Goal: Find specific page/section

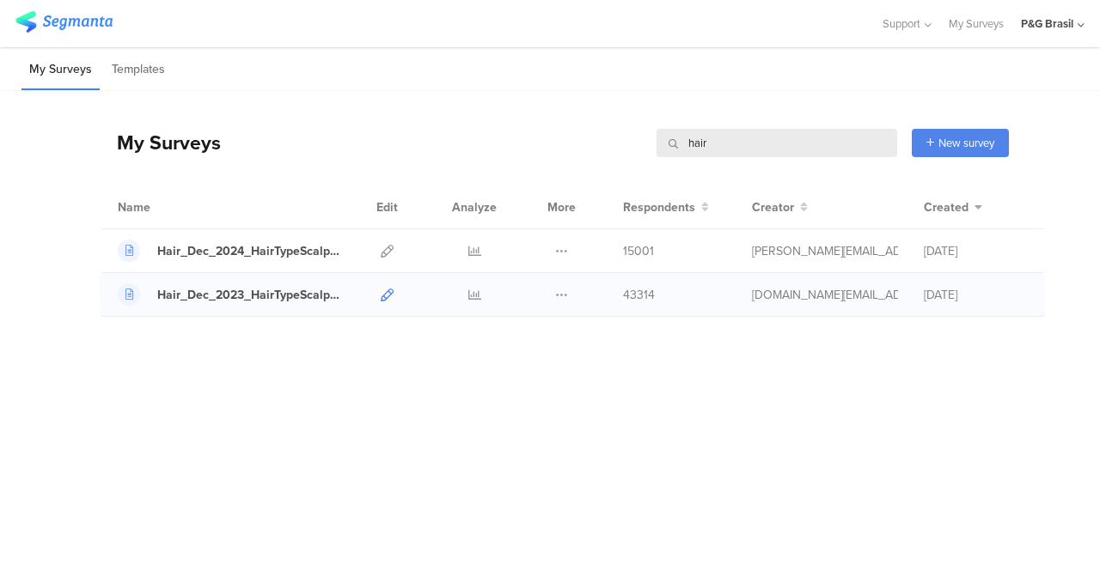
click at [386, 299] on icon at bounding box center [387, 295] width 13 height 13
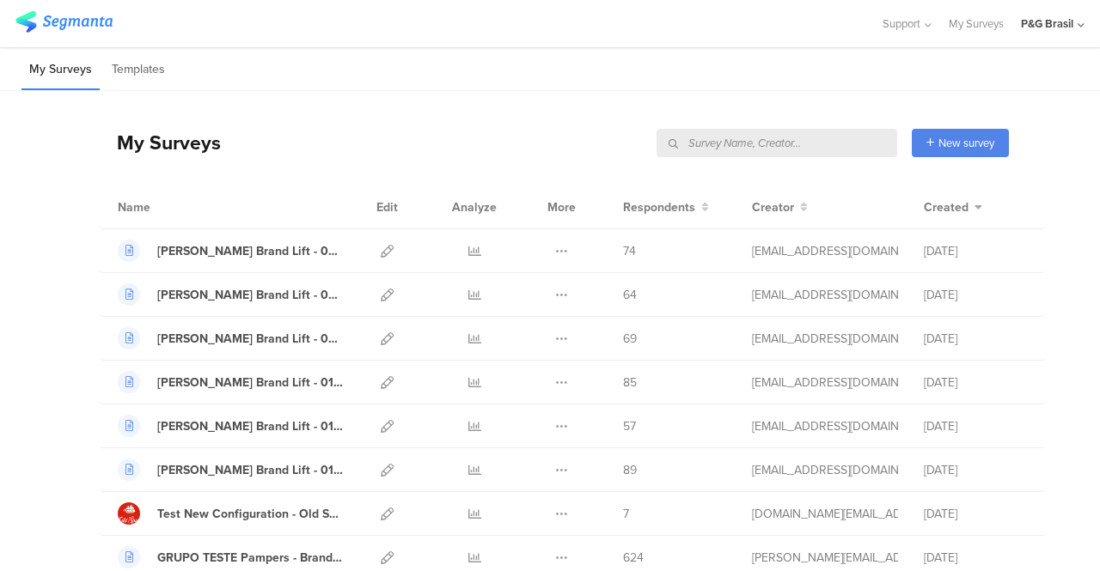
click at [800, 145] on input "text" at bounding box center [776, 143] width 241 height 28
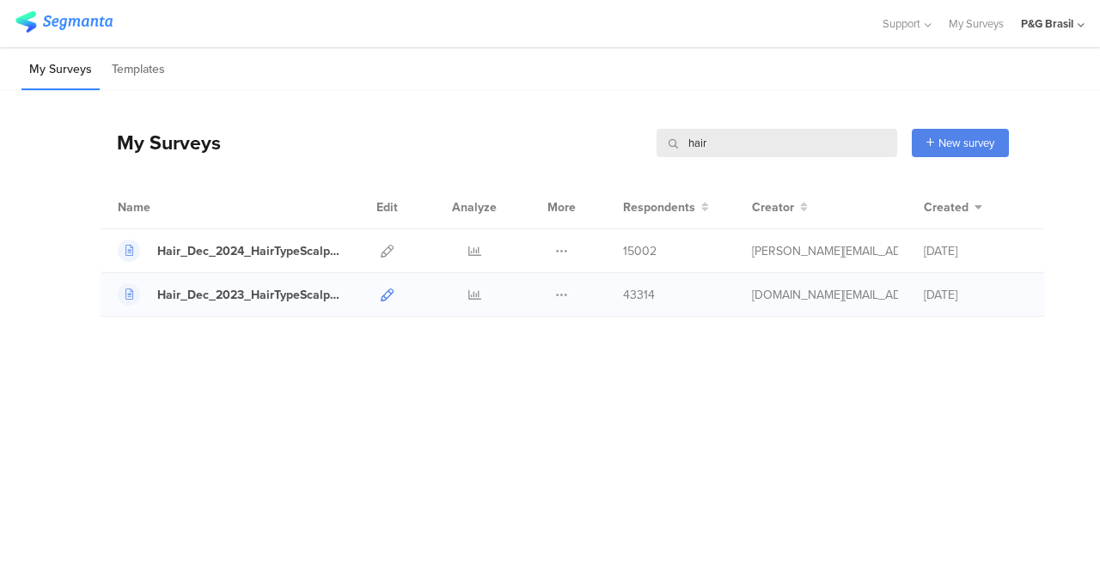
type input "hair"
click at [388, 293] on icon at bounding box center [387, 295] width 13 height 13
